Goal: Task Accomplishment & Management: Manage account settings

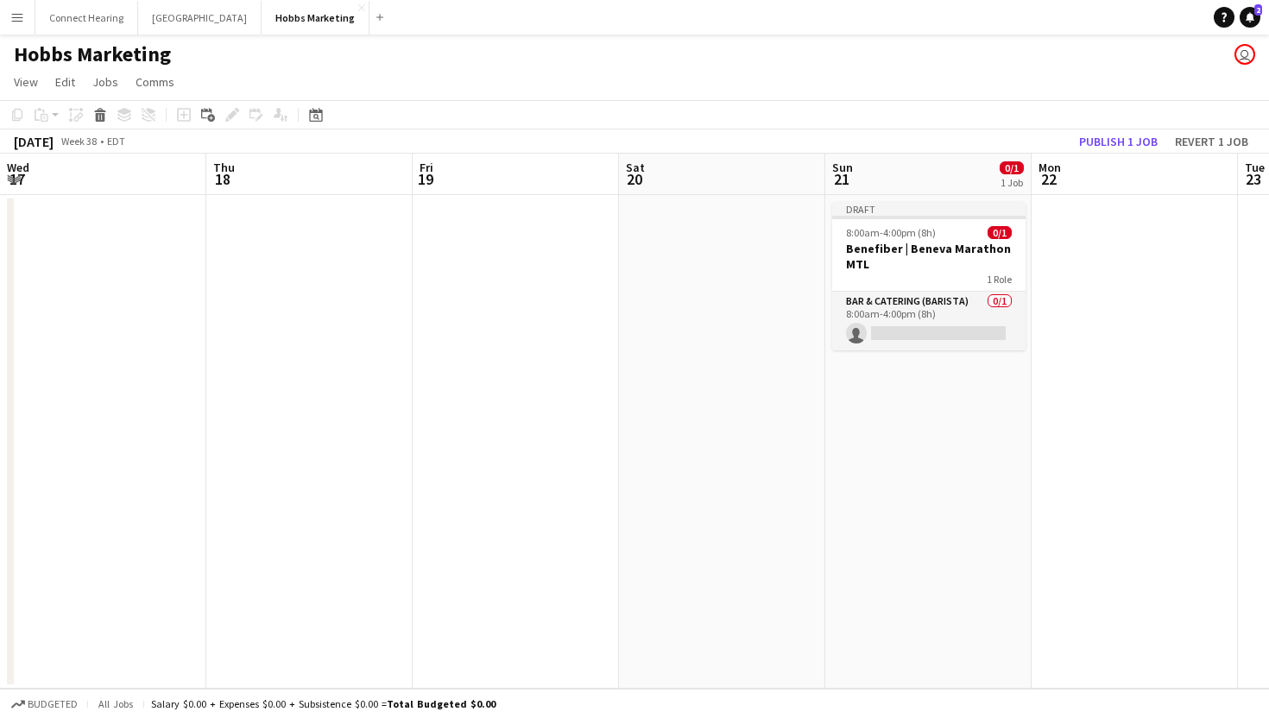
scroll to position [0, 766]
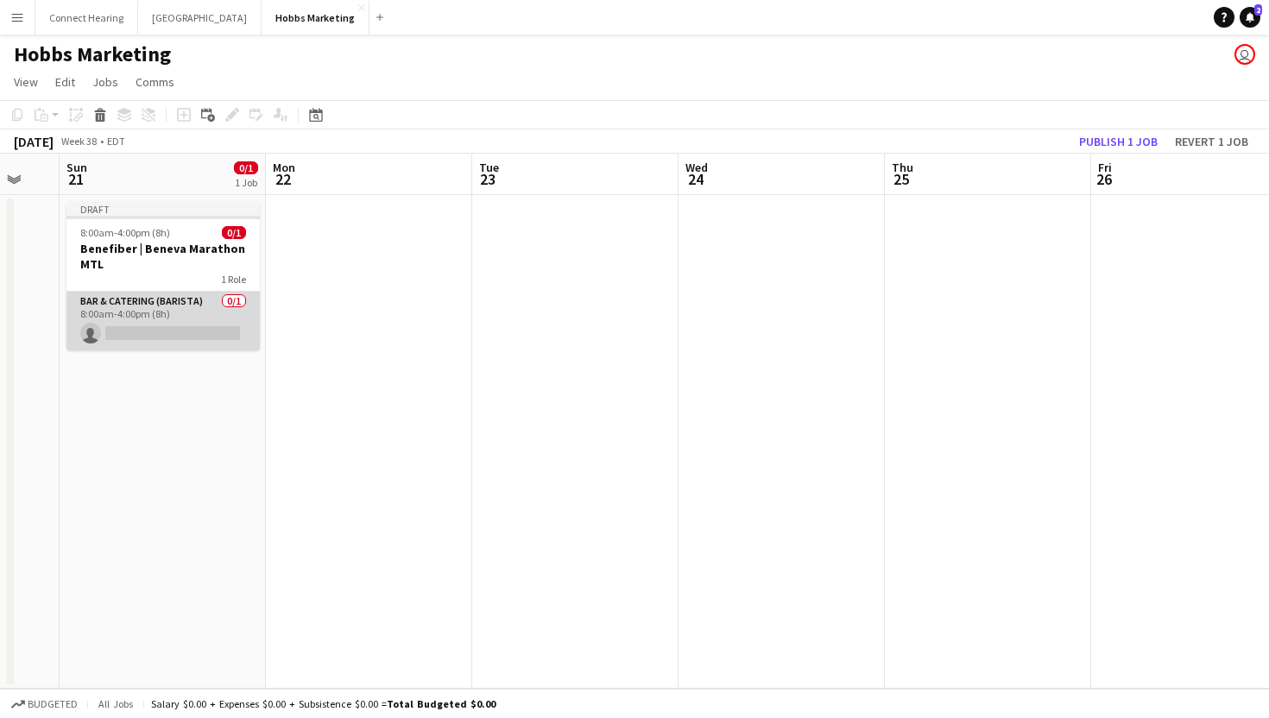
click at [155, 308] on app-card-role "Bar & Catering (Barista) 0/1 8:00am-4:00pm (8h) single-neutral-actions" at bounding box center [162, 321] width 193 height 59
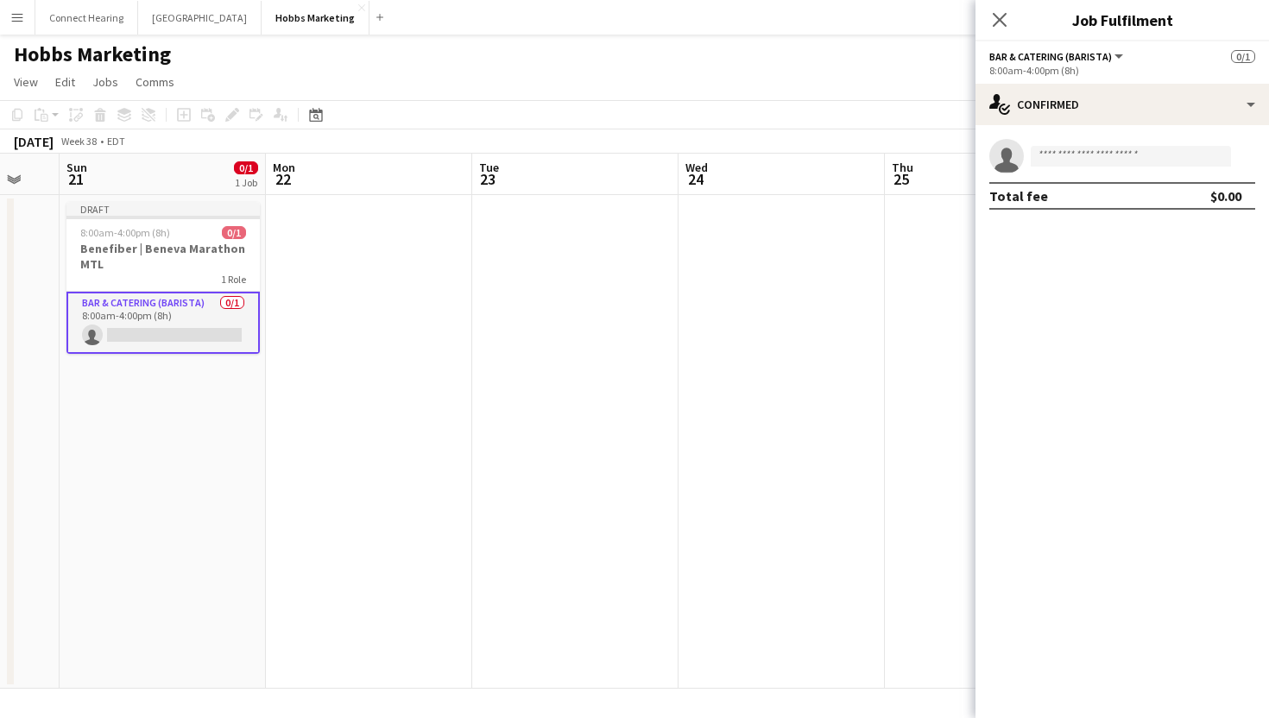
click at [1069, 63] on app-options-switcher "Bar & Catering (Barista) All roles Bar & Catering (Barista) 0/1 8:00am-4:00pm (…" at bounding box center [1121, 62] width 293 height 42
click at [1096, 53] on span "Bar & Catering (Barista)" at bounding box center [1050, 56] width 123 height 13
click at [1033, 112] on li "Bar & Catering (Barista)" at bounding box center [1064, 116] width 120 height 16
click at [1236, 60] on span "0/1" at bounding box center [1243, 56] width 24 height 13
click at [1075, 58] on span "Bar & Catering (Barista)" at bounding box center [1050, 56] width 123 height 13
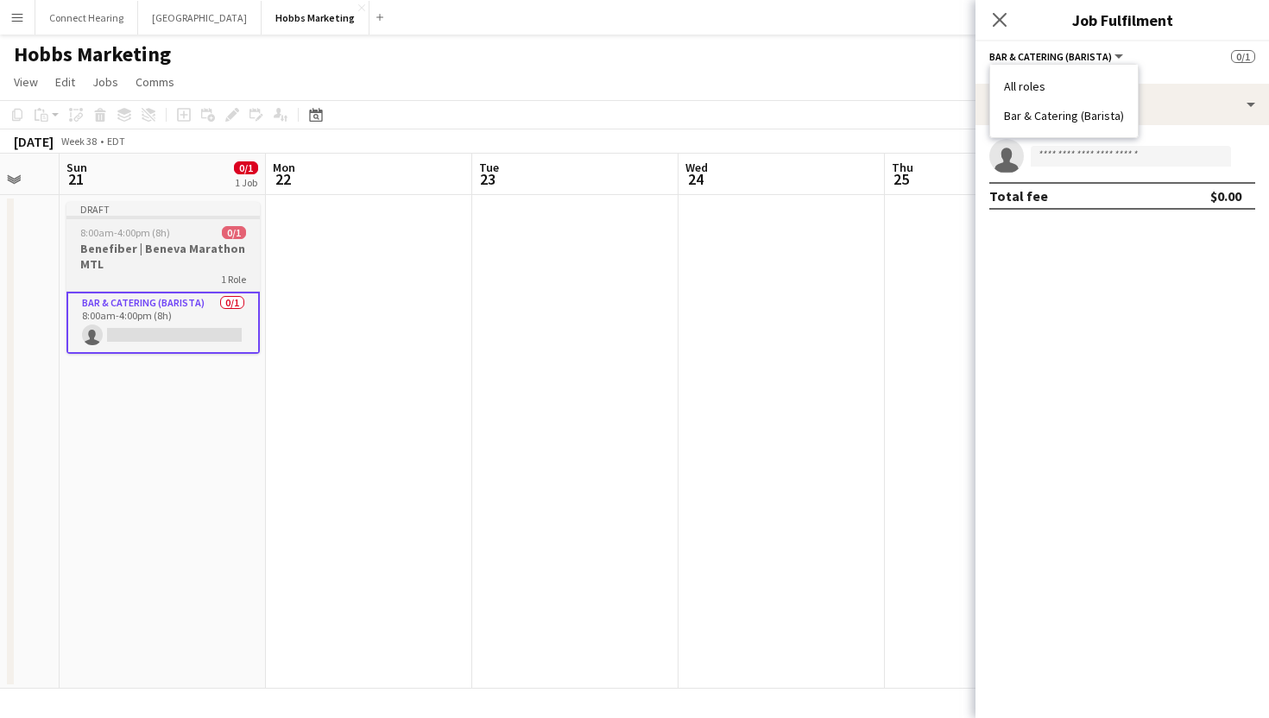
click at [157, 247] on h3 "Benefiber | Beneva Marathon MTL" at bounding box center [162, 256] width 193 height 31
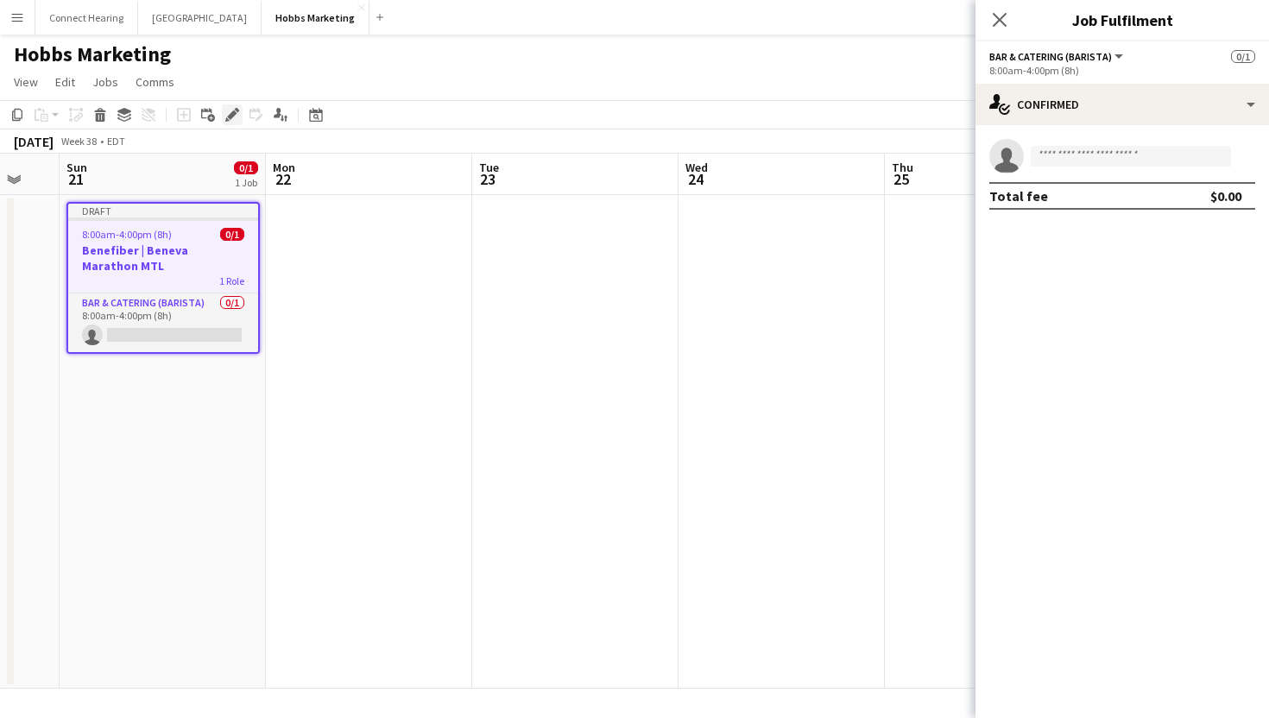
click at [229, 115] on icon "Edit" at bounding box center [232, 115] width 14 height 14
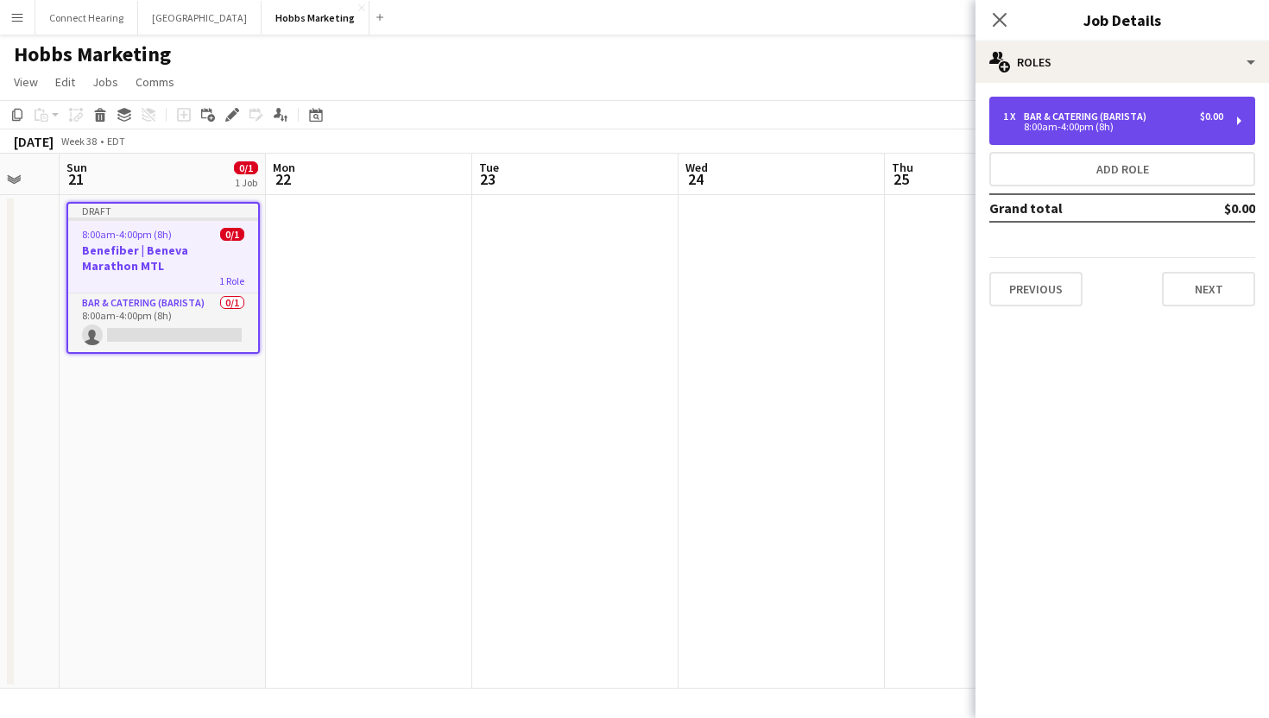
click at [1063, 133] on div "1 x Bar & Catering ([GEOGRAPHIC_DATA]) $0.00 8:00am-4:00pm (8h)" at bounding box center [1122, 121] width 266 height 48
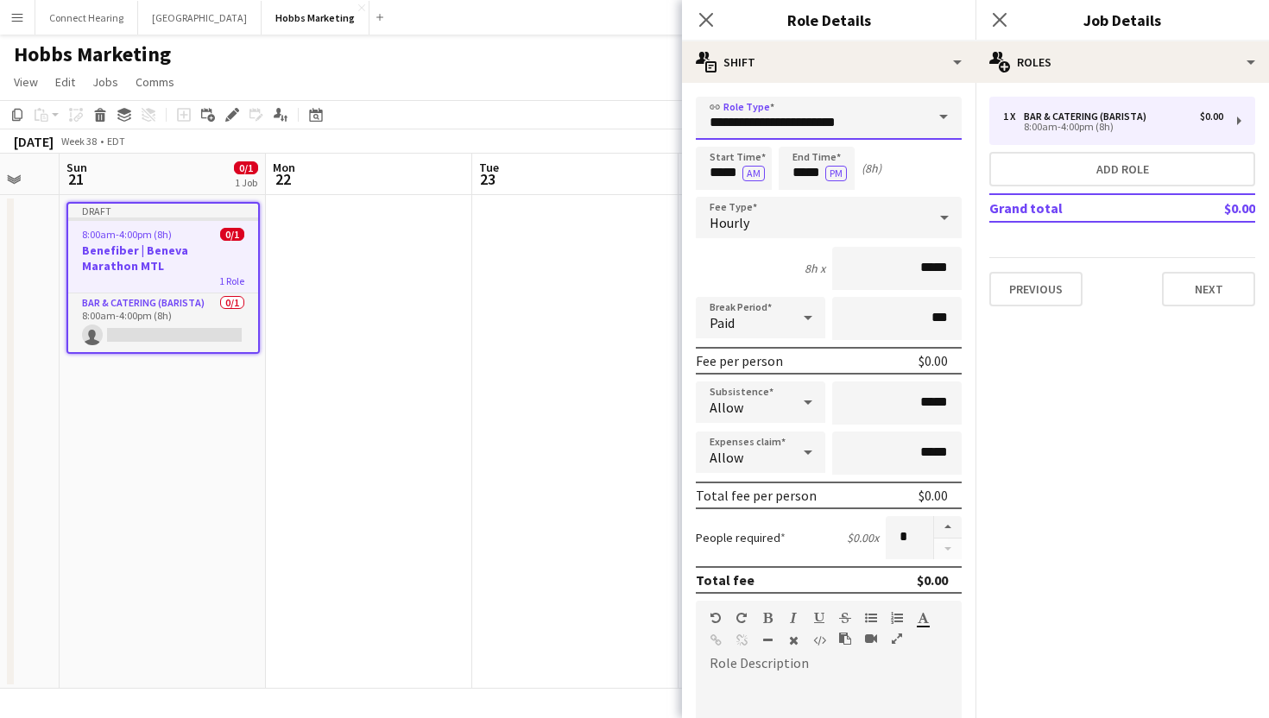
click at [813, 115] on input "**********" at bounding box center [829, 118] width 266 height 43
